Goal: Task Accomplishment & Management: Manage account settings

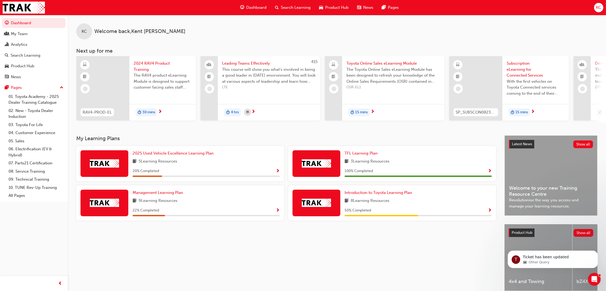
click at [293, 7] on span "Search Learning" at bounding box center [296, 8] width 30 height 6
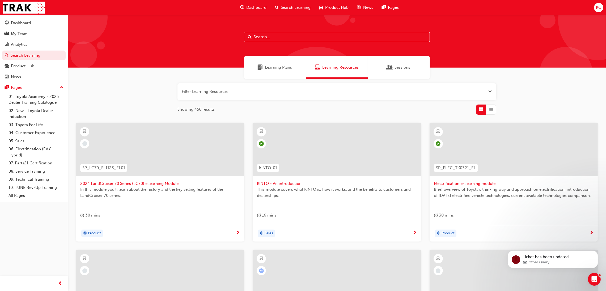
click at [284, 36] on input "text" at bounding box center [337, 37] width 186 height 10
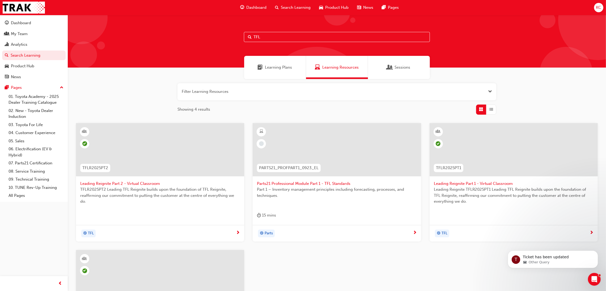
type input "TFL"
click at [142, 182] on span "Leading Reignite Part 2 - Virtual Classroom" at bounding box center [160, 183] width 160 height 6
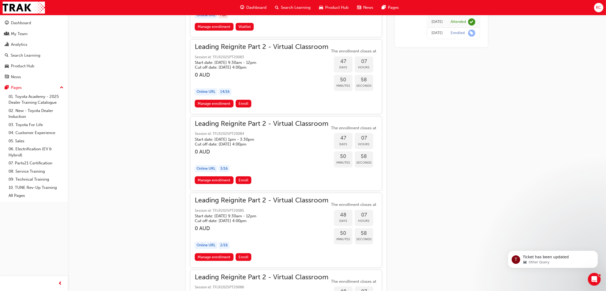
scroll to position [3328, 0]
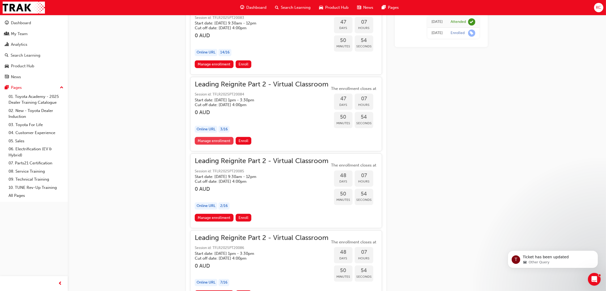
click at [226, 141] on link "Manage enrollment" at bounding box center [214, 141] width 39 height 8
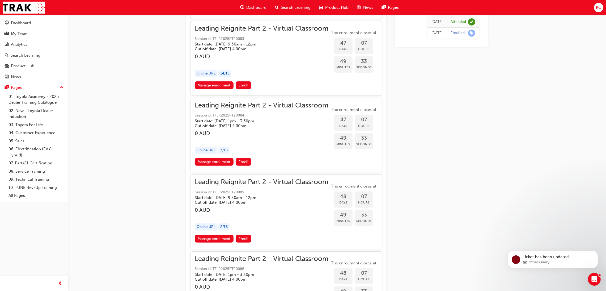
scroll to position [3288, 0]
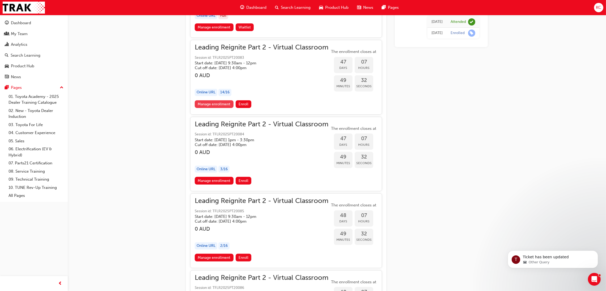
click at [218, 106] on link "Manage enrollment" at bounding box center [214, 104] width 39 height 8
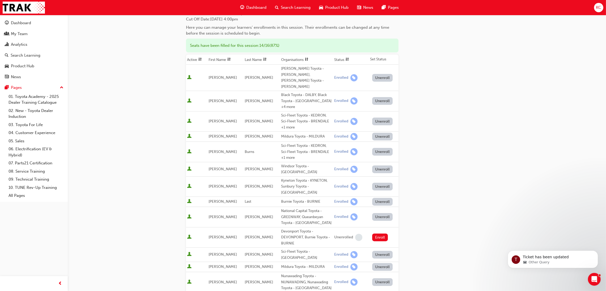
scroll to position [80, 0]
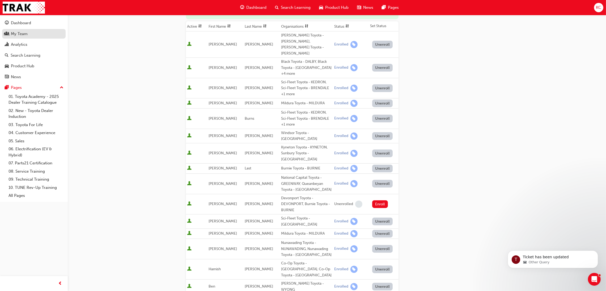
click at [20, 35] on div "My Team" at bounding box center [19, 34] width 17 height 6
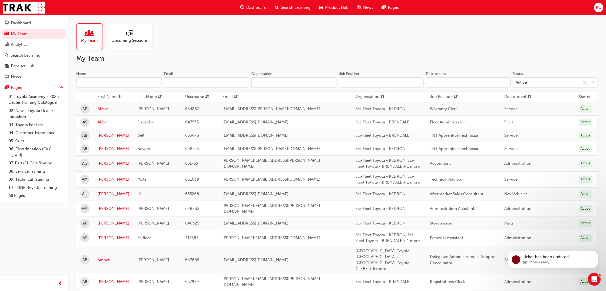
click at [122, 80] on input "Name" at bounding box center [119, 82] width 86 height 10
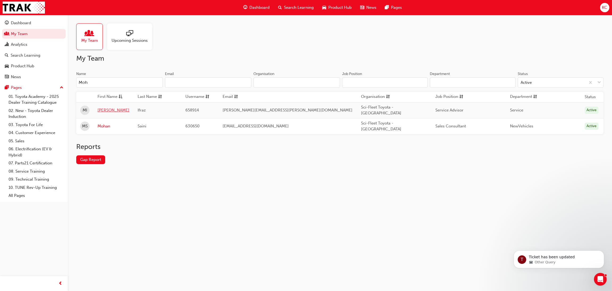
type input "Moh"
click at [115, 107] on link "[PERSON_NAME]" at bounding box center [114, 110] width 32 height 6
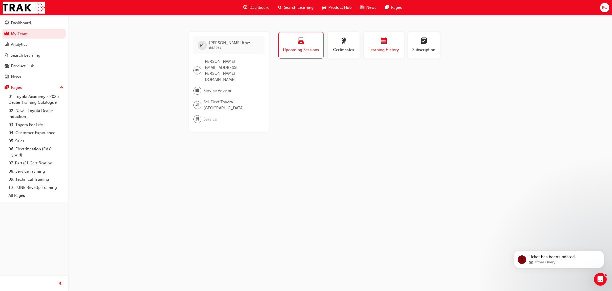
click at [377, 53] on button "Learning History" at bounding box center [384, 45] width 40 height 27
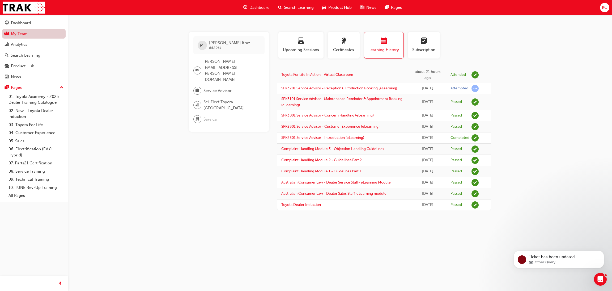
click at [16, 36] on link "My Team" at bounding box center [34, 34] width 64 height 10
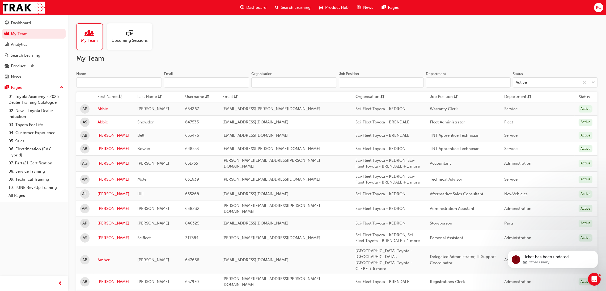
click at [107, 83] on input "Name" at bounding box center [119, 82] width 86 height 10
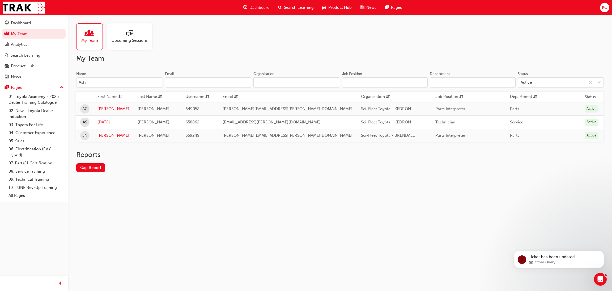
type input "Ash"
click at [102, 123] on link "[DATE]" at bounding box center [114, 122] width 32 height 6
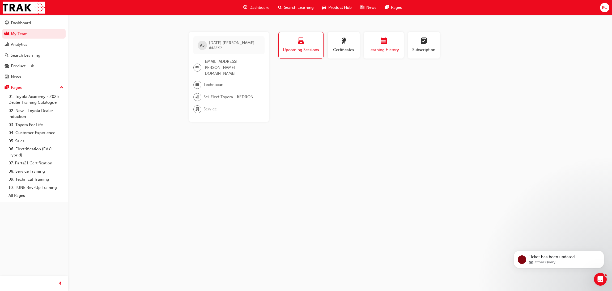
click at [386, 52] on span "Learning History" at bounding box center [384, 50] width 32 height 6
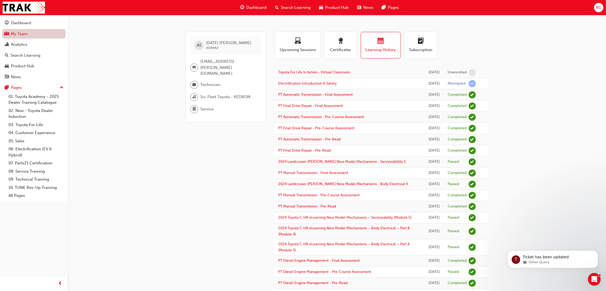
click at [16, 34] on link "My Team" at bounding box center [34, 34] width 64 height 10
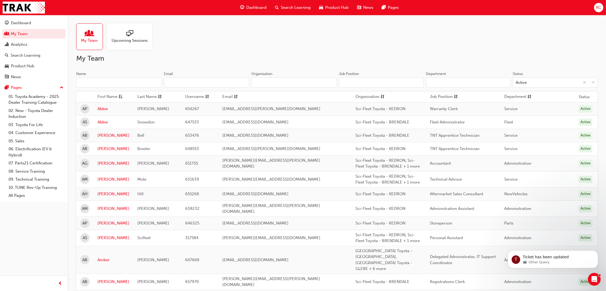
click at [112, 81] on input "Name" at bounding box center [119, 82] width 86 height 10
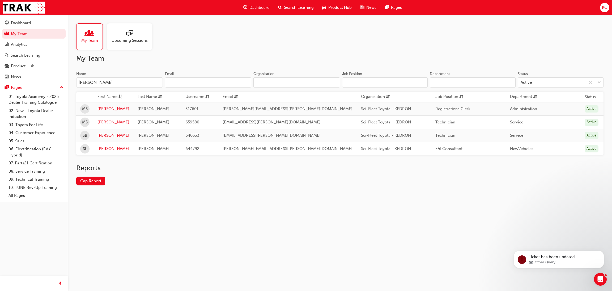
type input "[PERSON_NAME]"
click at [110, 121] on link "[PERSON_NAME]" at bounding box center [114, 122] width 32 height 6
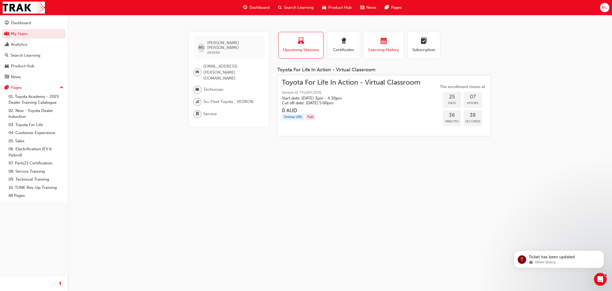
click at [377, 46] on div "Learning History" at bounding box center [384, 45] width 32 height 15
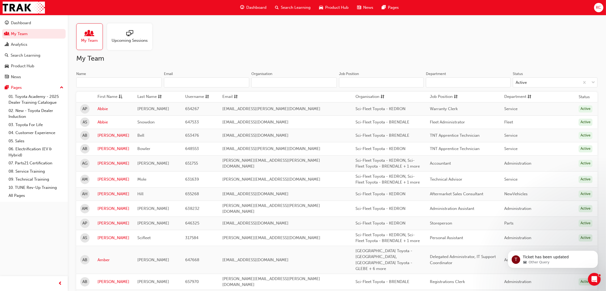
click at [119, 81] on input "Name" at bounding box center [119, 82] width 86 height 10
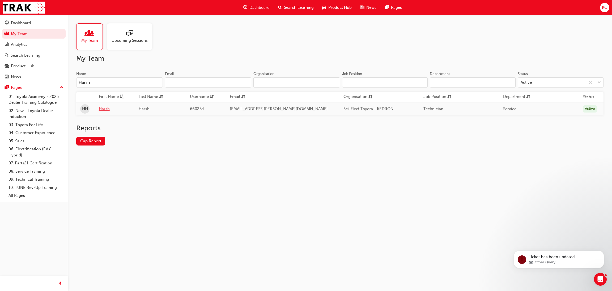
type input "Harsh"
click at [109, 109] on link "Harsh" at bounding box center [115, 109] width 32 height 6
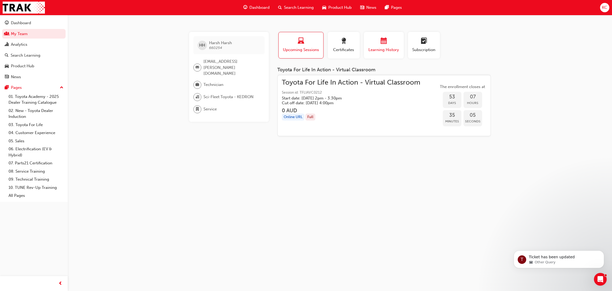
click at [376, 42] on div "button" at bounding box center [384, 42] width 32 height 8
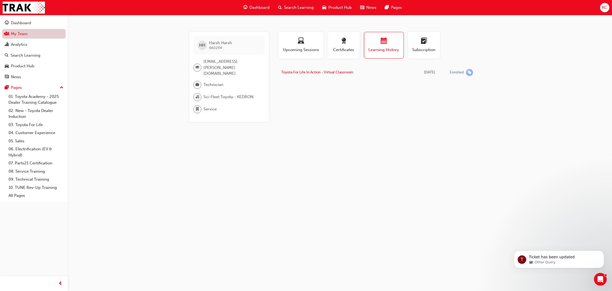
click at [24, 35] on link "My Team" at bounding box center [34, 34] width 64 height 10
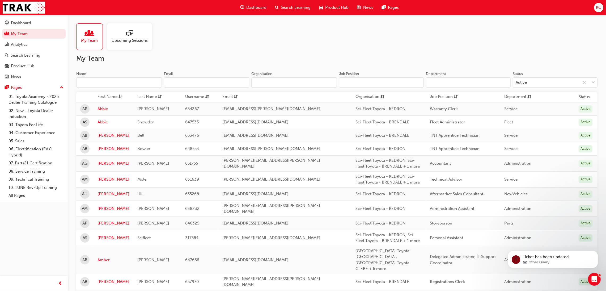
click at [114, 77] on input "Name" at bounding box center [119, 82] width 86 height 10
click at [109, 79] on input "Name" at bounding box center [119, 82] width 86 height 10
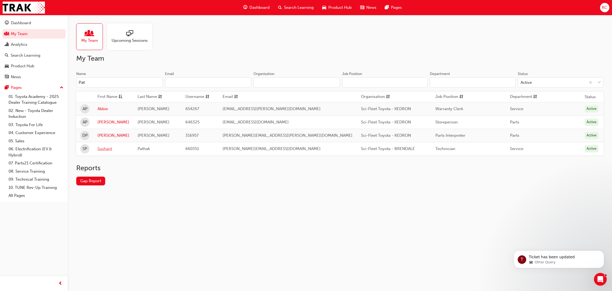
type input "Pat"
click at [110, 150] on link "Sushant" at bounding box center [114, 149] width 32 height 6
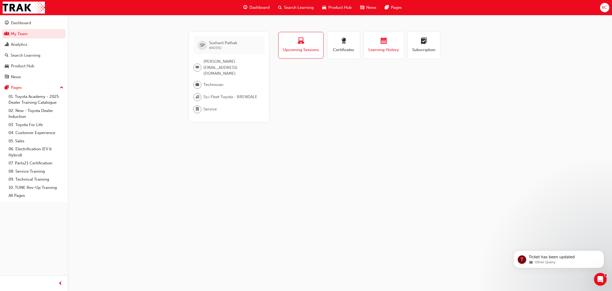
click at [378, 47] on span "Learning History" at bounding box center [384, 50] width 32 height 6
click at [15, 43] on div "Analytics" at bounding box center [19, 44] width 16 height 6
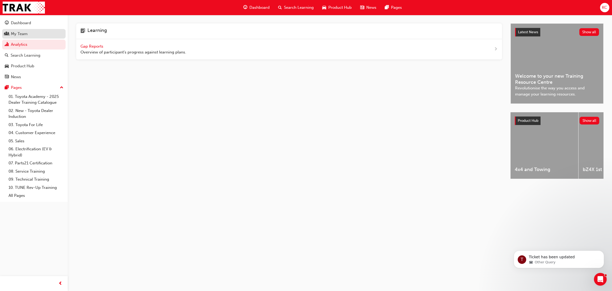
click at [17, 35] on div "My Team" at bounding box center [19, 34] width 17 height 6
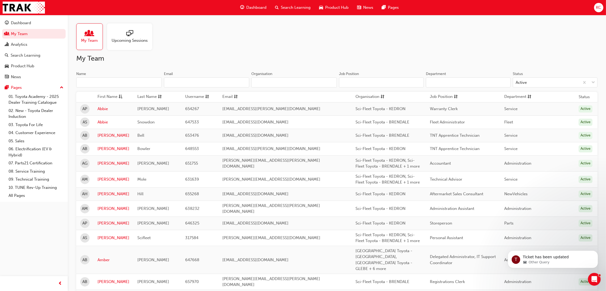
click at [133, 81] on input "Name" at bounding box center [119, 82] width 86 height 10
click at [128, 80] on input "Name" at bounding box center [119, 82] width 86 height 10
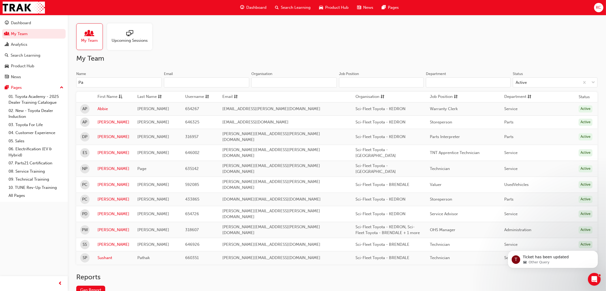
type input "P"
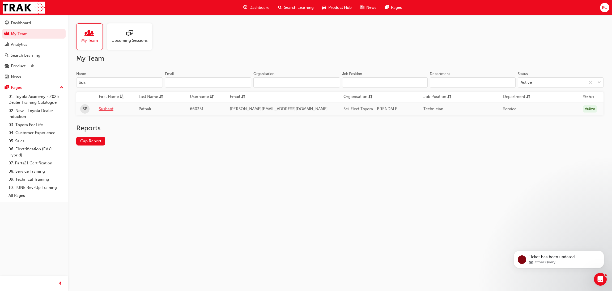
type input "Sus"
click at [111, 109] on link "Sushant" at bounding box center [115, 109] width 32 height 6
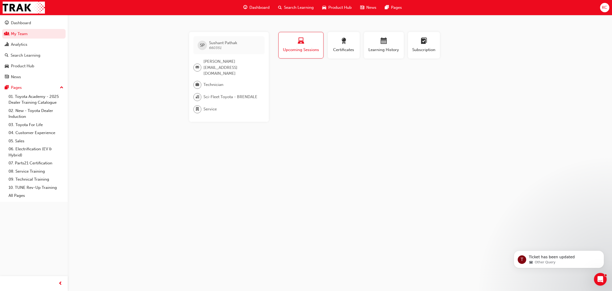
click at [294, 9] on span "Search Learning" at bounding box center [299, 8] width 30 height 6
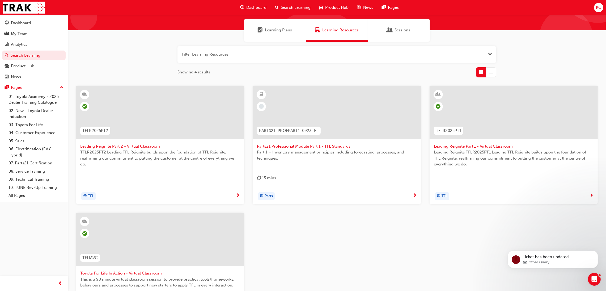
scroll to position [80, 0]
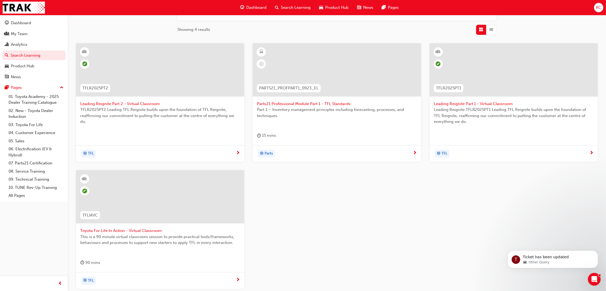
click at [130, 229] on span "Toyota For Life In Action - Virtual Classroom" at bounding box center [160, 230] width 160 height 6
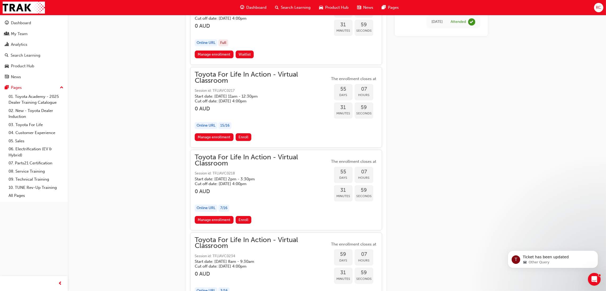
scroll to position [5821, 0]
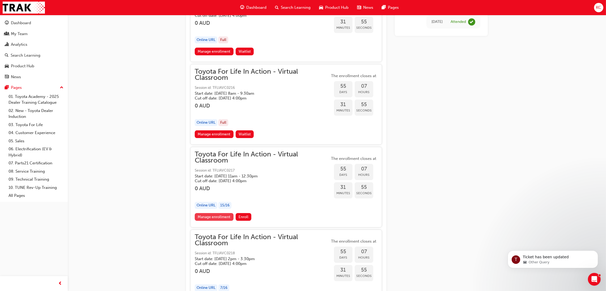
click at [221, 217] on link "Manage enrollment" at bounding box center [214, 217] width 39 height 8
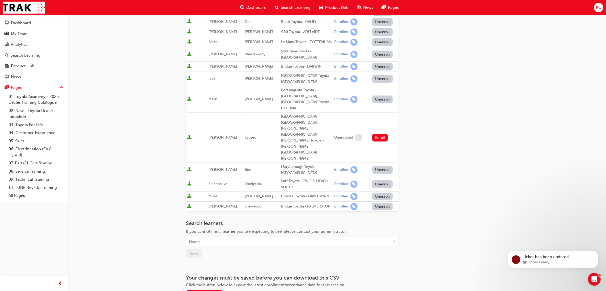
scroll to position [149, 0]
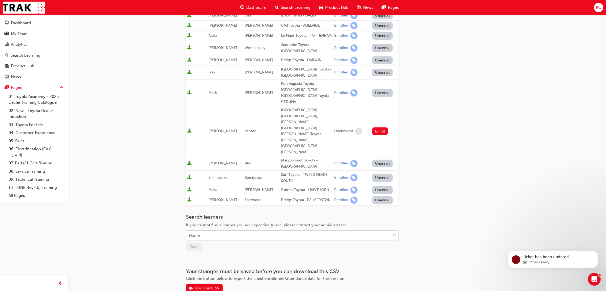
click at [264, 231] on div "Name" at bounding box center [288, 235] width 204 height 9
type input "Pathak"
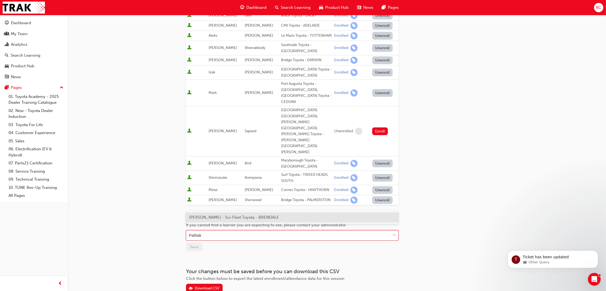
click at [256, 217] on span "[PERSON_NAME] - Sci-Fleet Toyota - BRENDALE" at bounding box center [234, 217] width 90 height 5
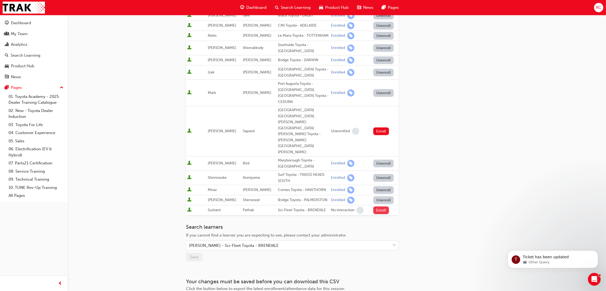
click at [378, 206] on button "Enroll" at bounding box center [381, 210] width 16 height 8
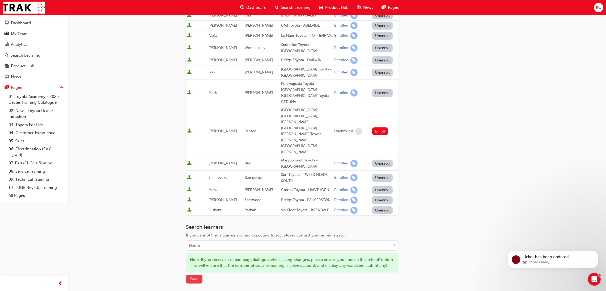
click at [198, 276] on span "Save" at bounding box center [194, 278] width 9 height 5
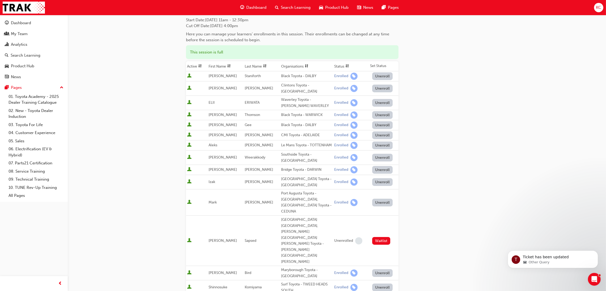
scroll to position [0, 0]
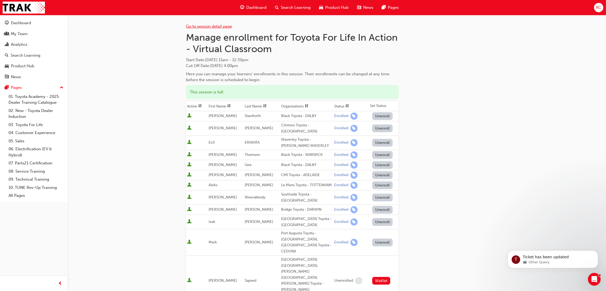
click at [215, 26] on link "Go to session detail page" at bounding box center [209, 26] width 46 height 5
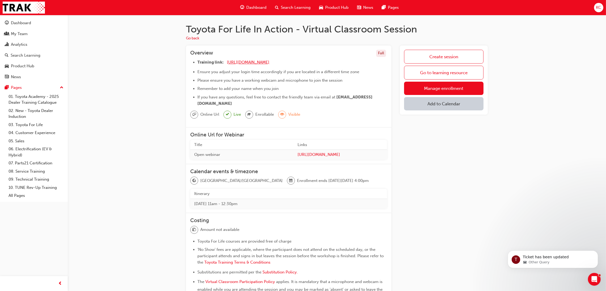
click at [255, 61] on span "[URL][DOMAIN_NAME]" at bounding box center [248, 62] width 43 height 5
